Goal: Transaction & Acquisition: Purchase product/service

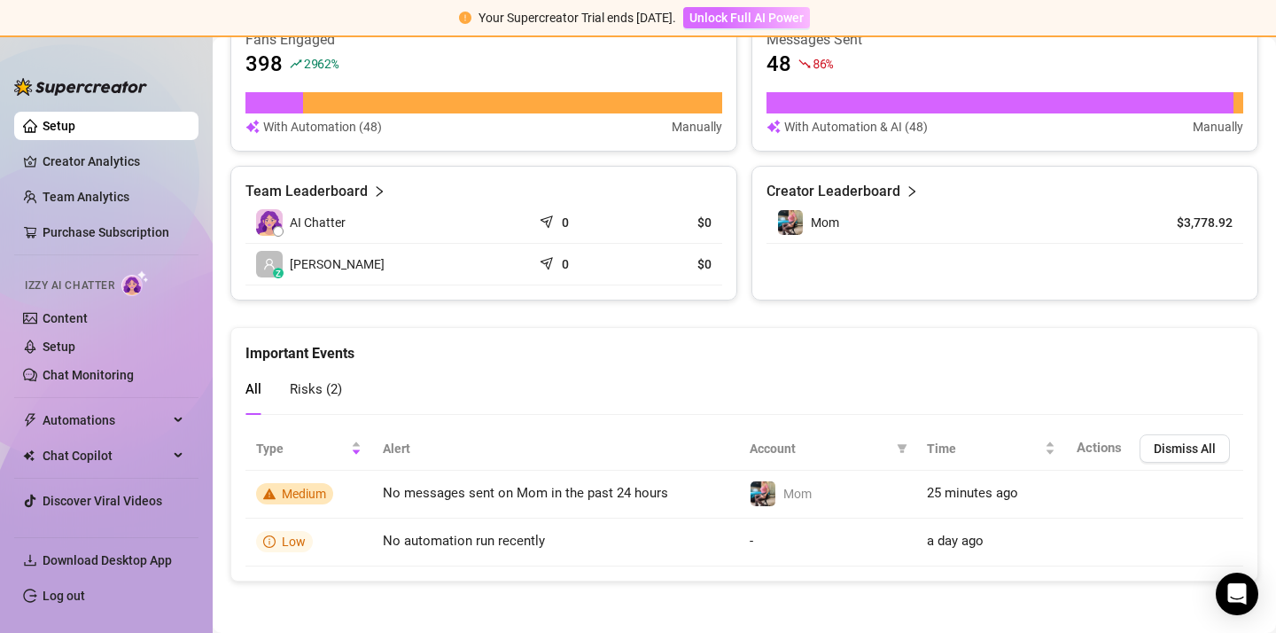
click at [750, 20] on span "Unlock Full AI Power" at bounding box center [747, 18] width 114 height 14
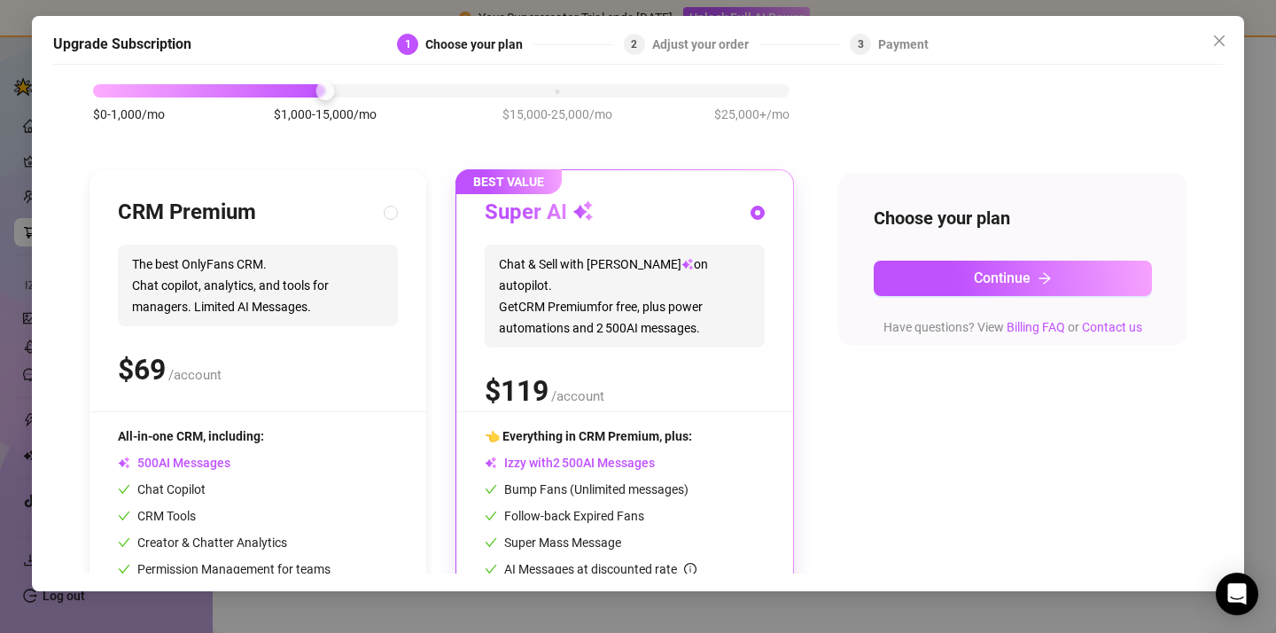
scroll to position [89, 0]
click at [1227, 594] on div "Open Intercom Messenger" at bounding box center [1237, 594] width 47 height 47
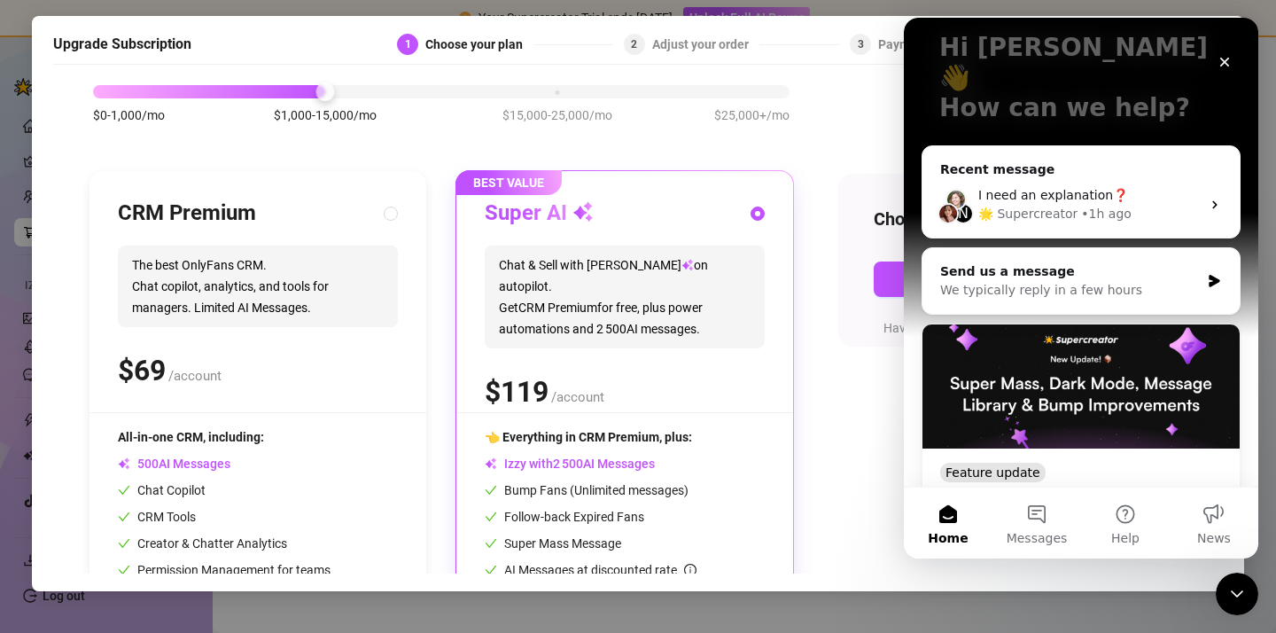
scroll to position [146, 0]
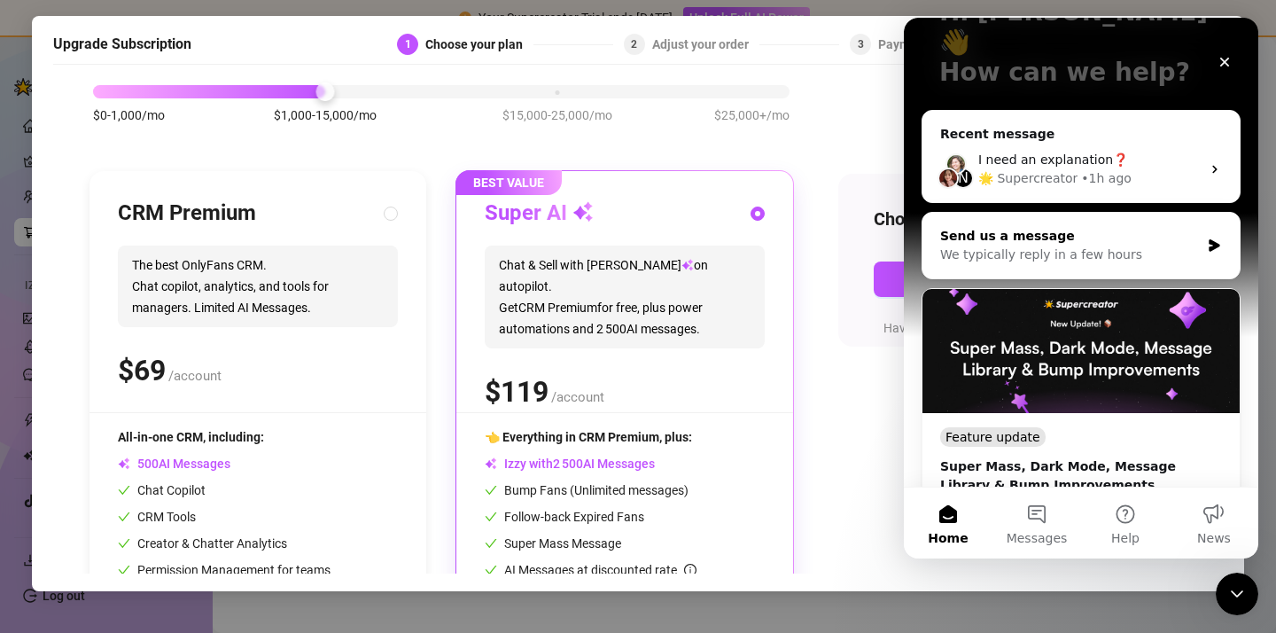
click at [1133, 246] on div "We typically reply in a few hours" at bounding box center [1070, 255] width 260 height 19
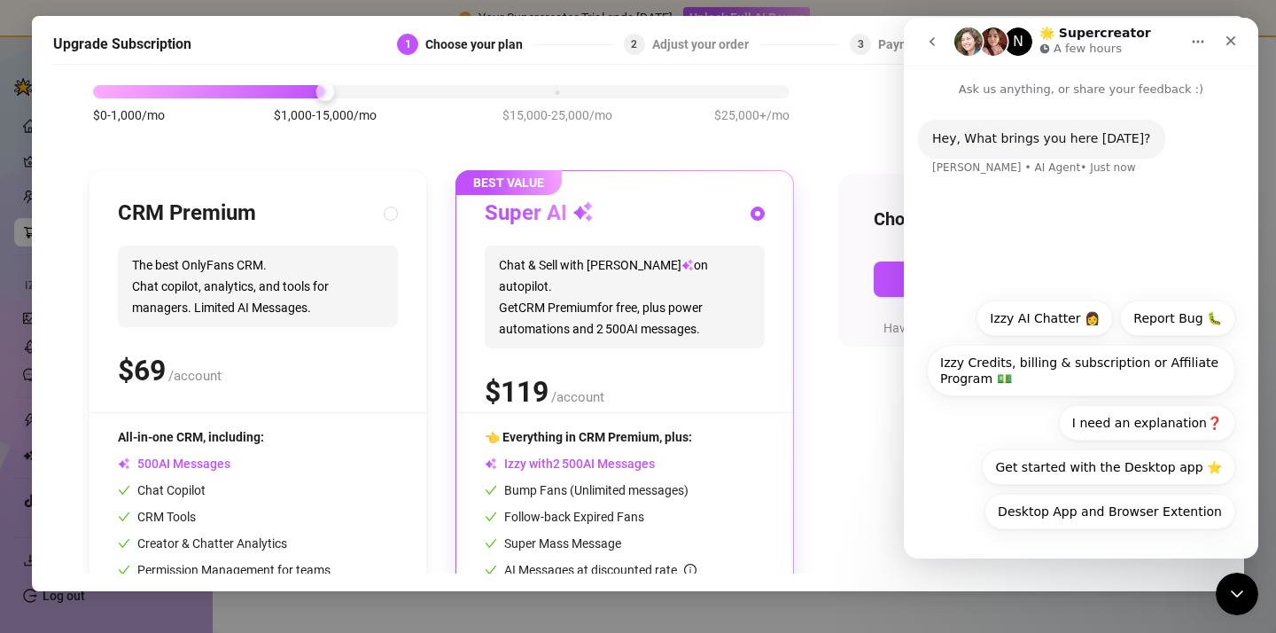
click at [1133, 226] on div "Hey, What brings you here [DATE]? [PERSON_NAME] • AI Agent • Just now" at bounding box center [1081, 193] width 355 height 191
click at [931, 41] on icon "go back" at bounding box center [932, 41] width 5 height 9
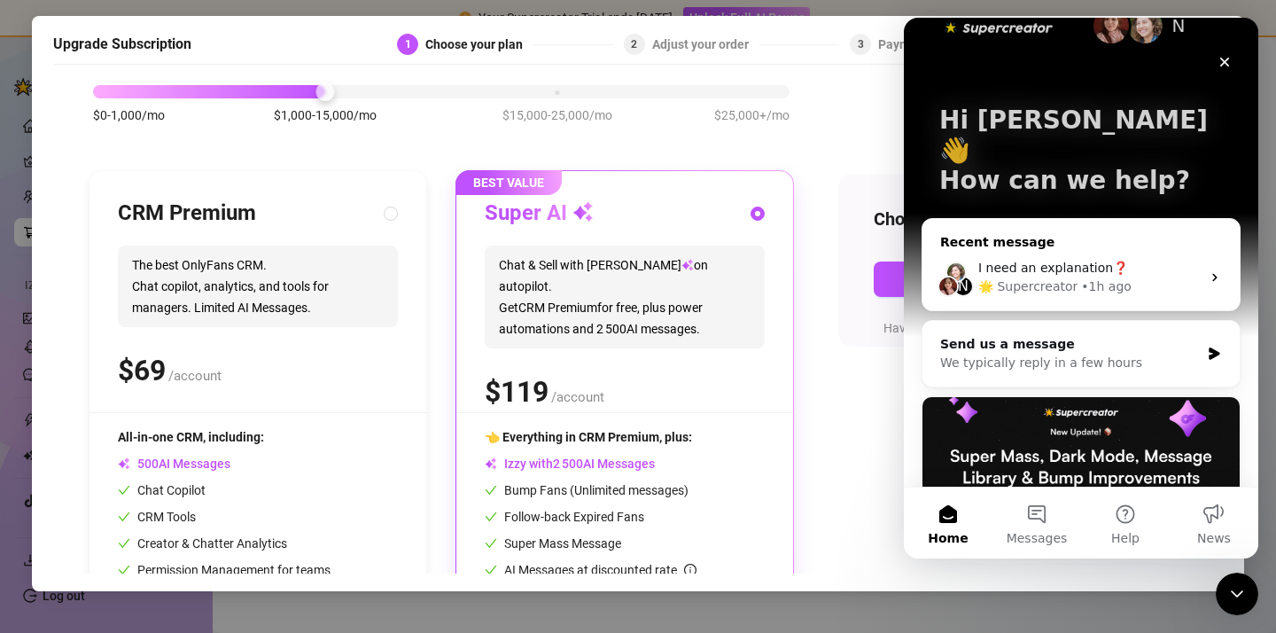
scroll to position [51, 0]
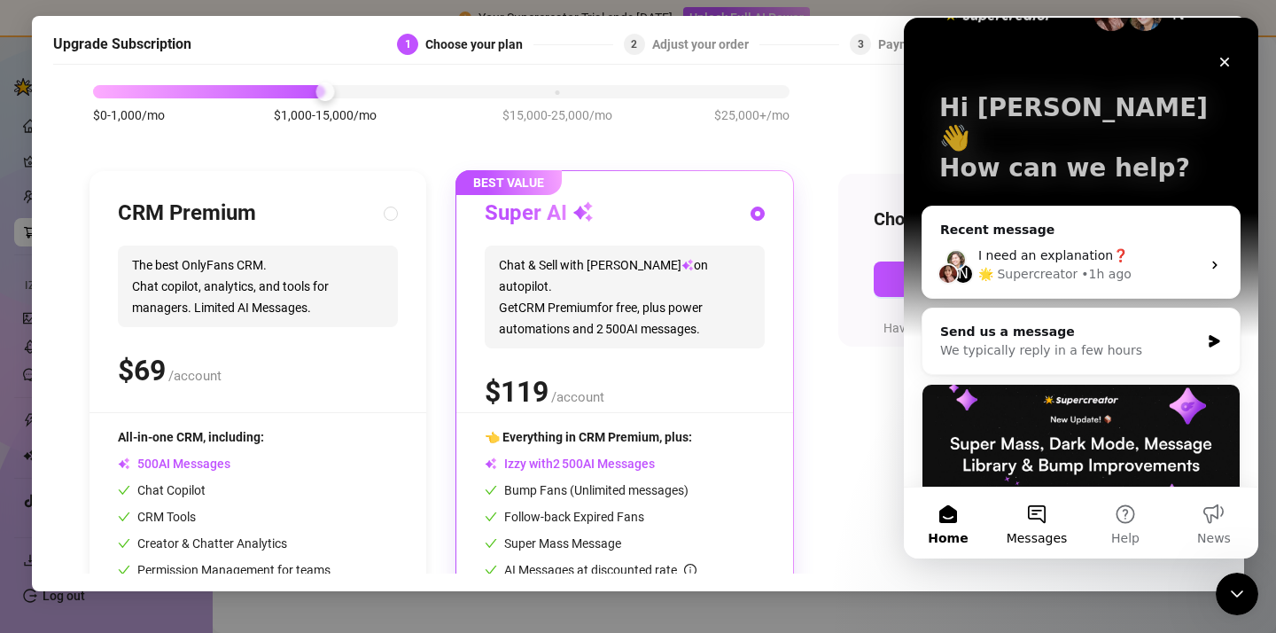
click at [1037, 507] on button "Messages" at bounding box center [1037, 523] width 89 height 71
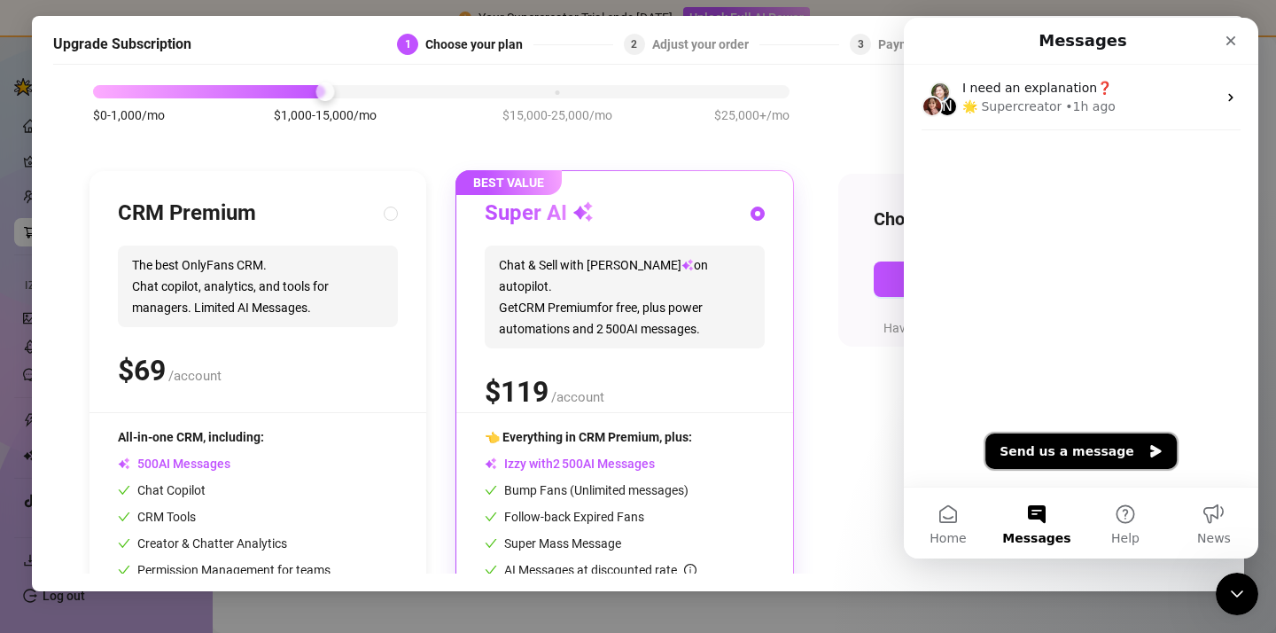
click at [1063, 457] on button "Send us a message" at bounding box center [1081, 450] width 191 height 35
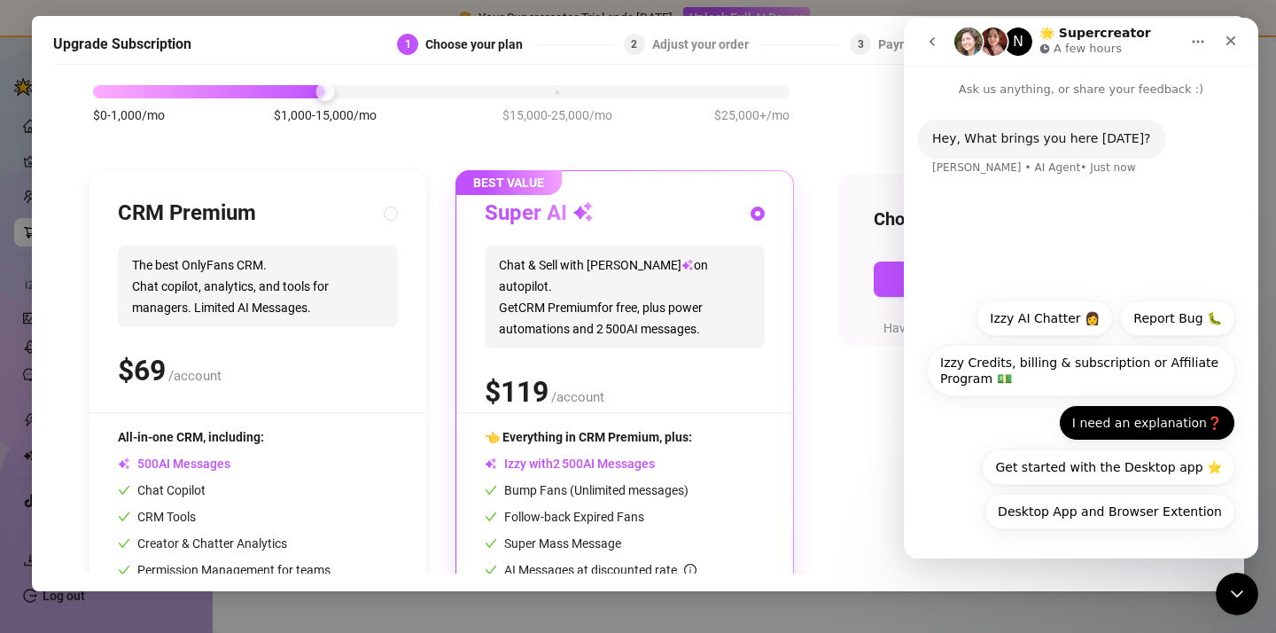
click at [1129, 425] on button "I need an explanation❓" at bounding box center [1147, 422] width 176 height 35
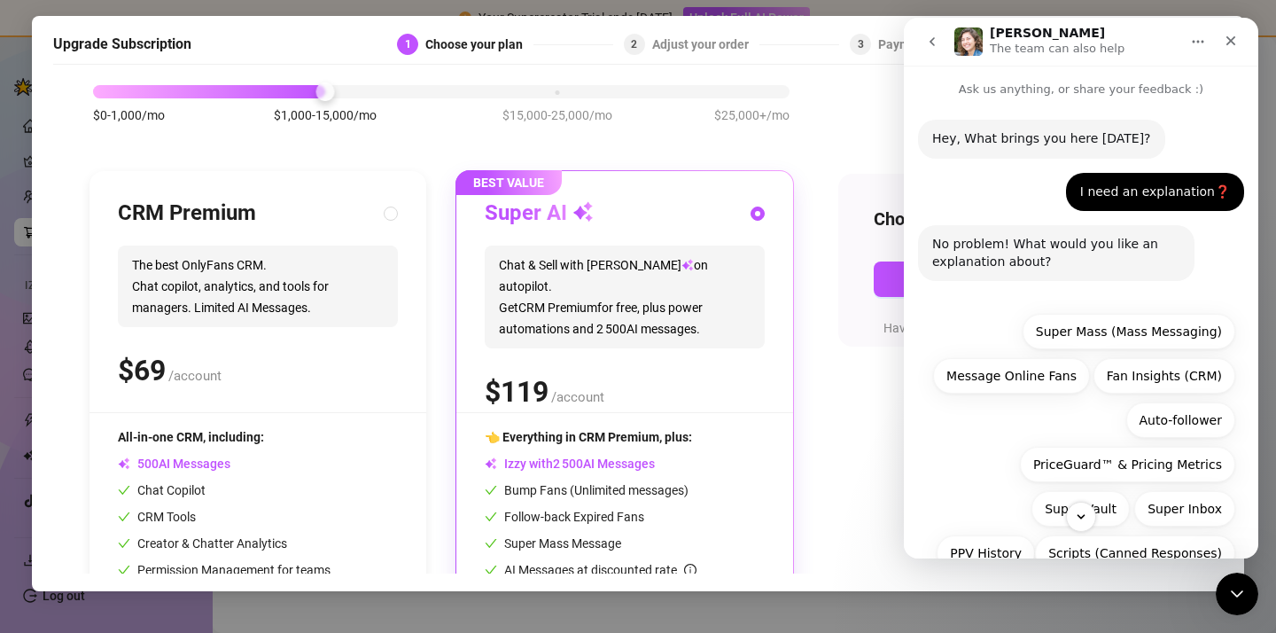
scroll to position [84, 0]
